Goal: Task Accomplishment & Management: Complete application form

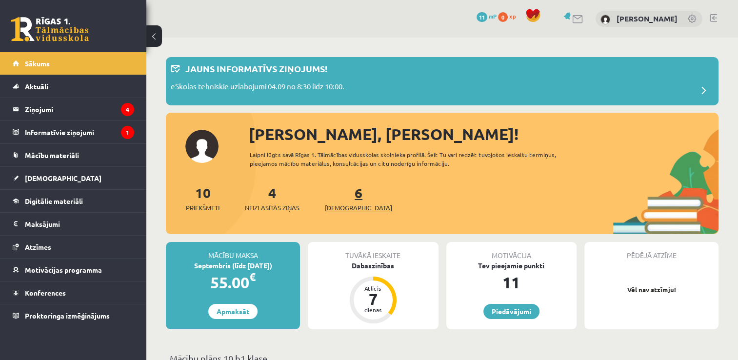
click at [342, 207] on span "[DEMOGRAPHIC_DATA]" at bounding box center [358, 208] width 67 height 10
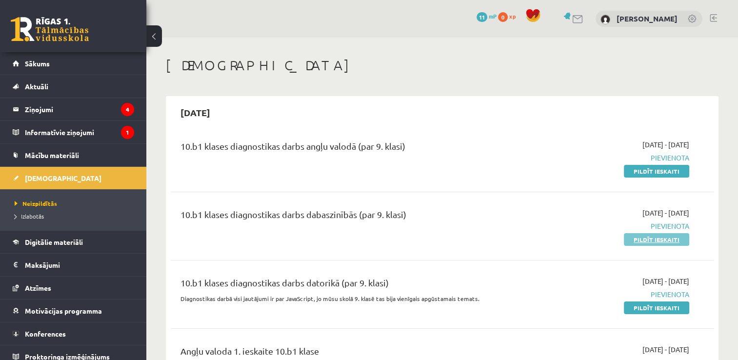
click at [644, 238] on link "Pildīt ieskaiti" at bounding box center [656, 239] width 65 height 13
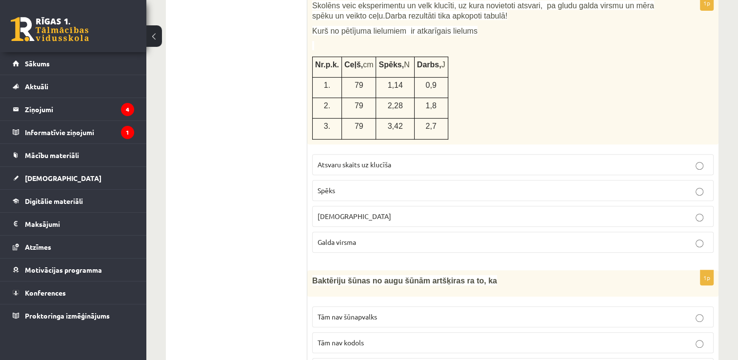
scroll to position [293, 0]
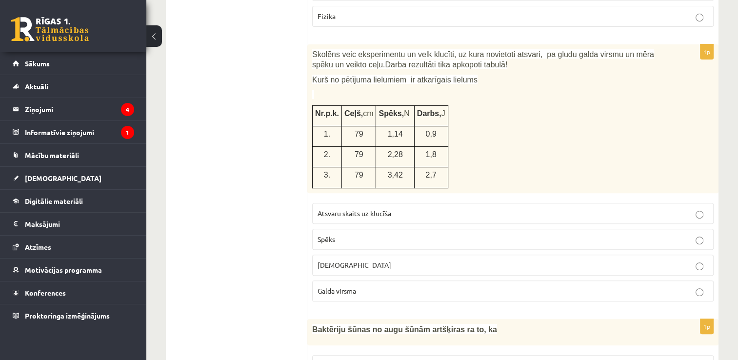
click at [425, 175] on span "2,7" at bounding box center [430, 175] width 11 height 8
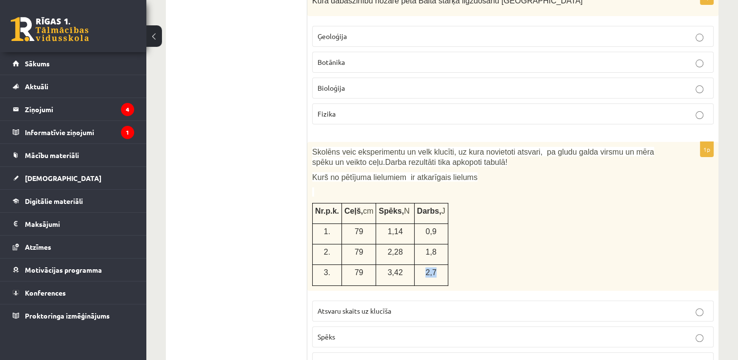
drag, startPoint x: 423, startPoint y: 274, endPoint x: 417, endPoint y: 268, distance: 8.6
click at [425, 268] on span "2,7" at bounding box center [430, 272] width 11 height 8
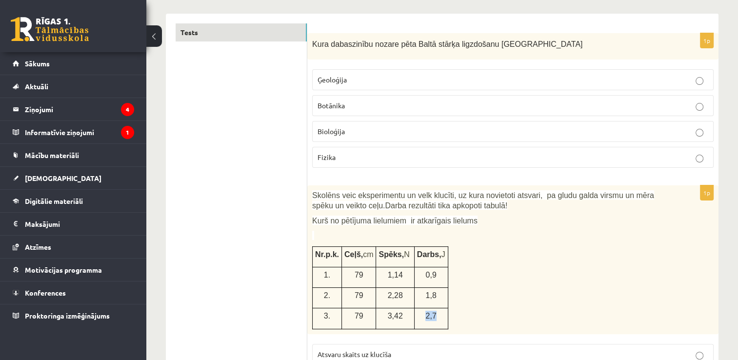
scroll to position [0, 0]
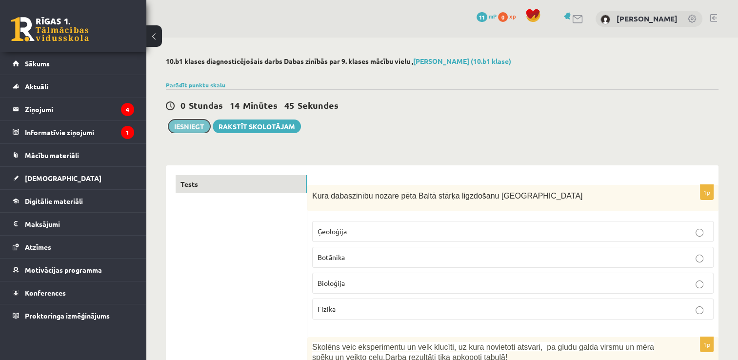
click at [192, 127] on button "Iesniegt" at bounding box center [189, 126] width 42 height 14
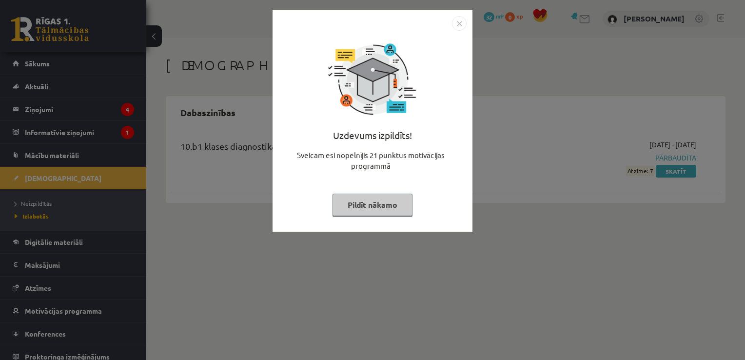
click at [459, 22] on img "Close" at bounding box center [459, 23] width 15 height 15
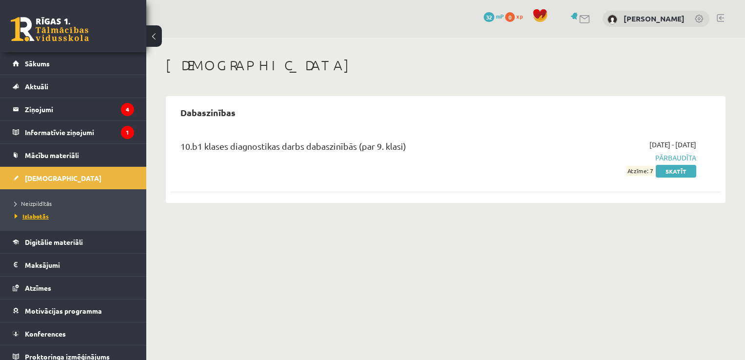
click at [39, 217] on span "Izlabotās" at bounding box center [32, 216] width 34 height 8
click at [49, 178] on span "[DEMOGRAPHIC_DATA]" at bounding box center [63, 178] width 77 height 9
